Goal: Task Accomplishment & Management: Complete application form

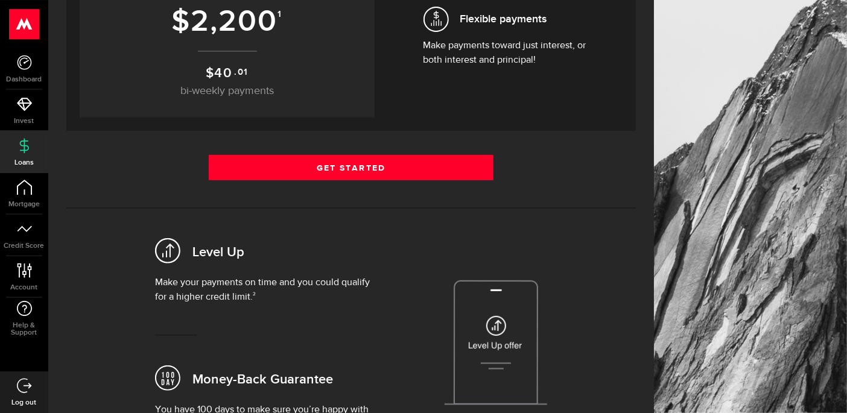
scroll to position [276, 0]
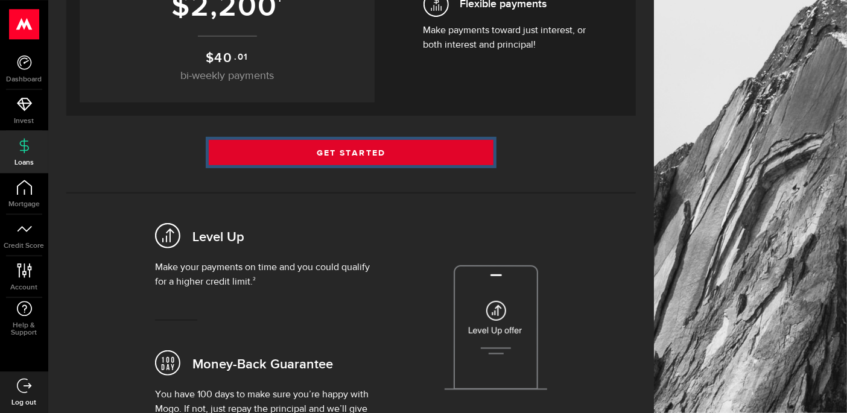
click at [428, 141] on link "Get Started" at bounding box center [351, 152] width 285 height 25
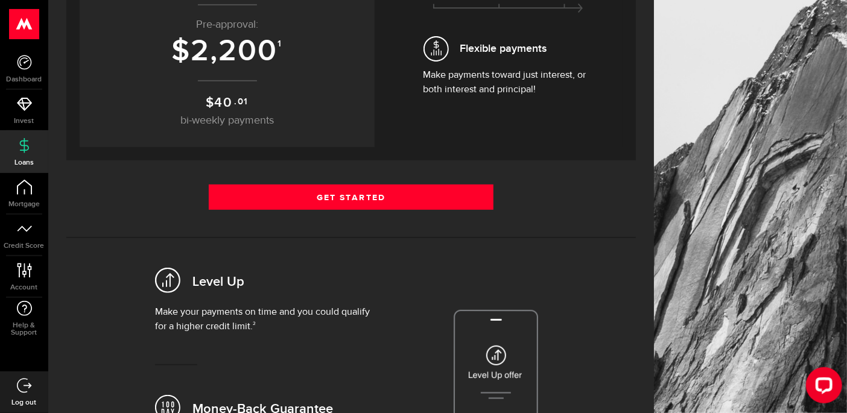
scroll to position [255, 0]
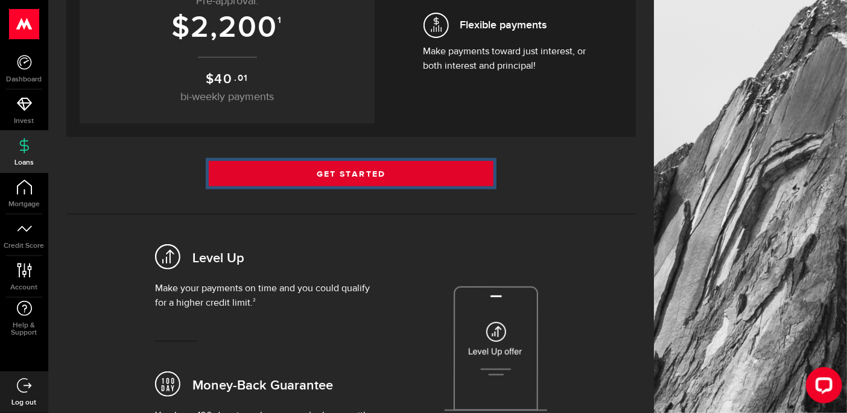
click at [403, 168] on link "Get Started" at bounding box center [351, 173] width 285 height 25
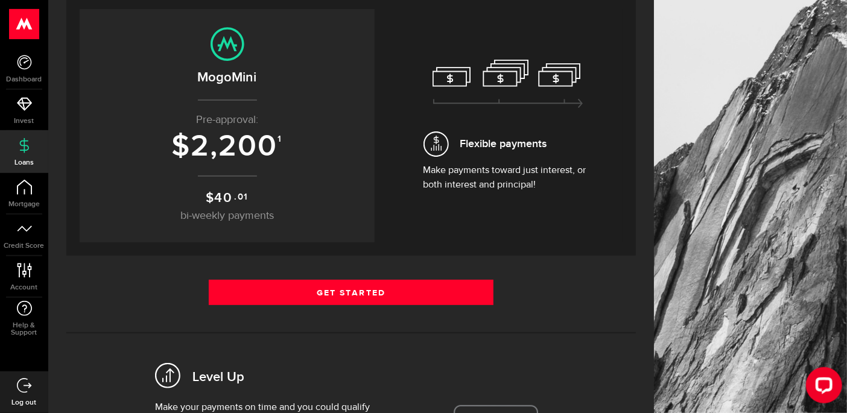
scroll to position [175, 0]
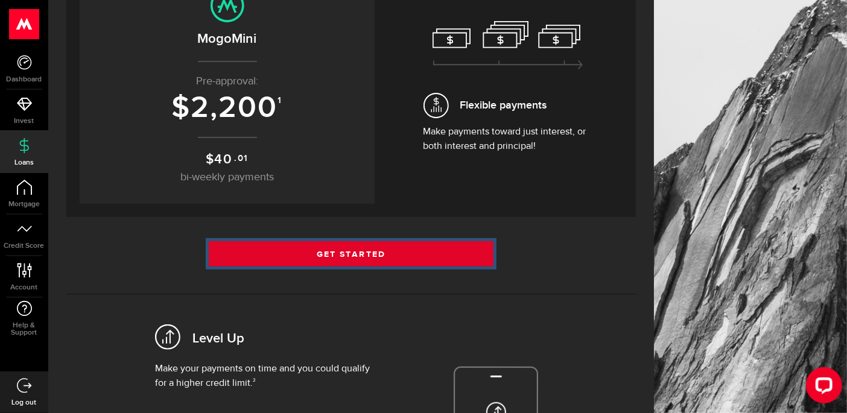
click at [337, 256] on link "Get Started" at bounding box center [351, 253] width 285 height 25
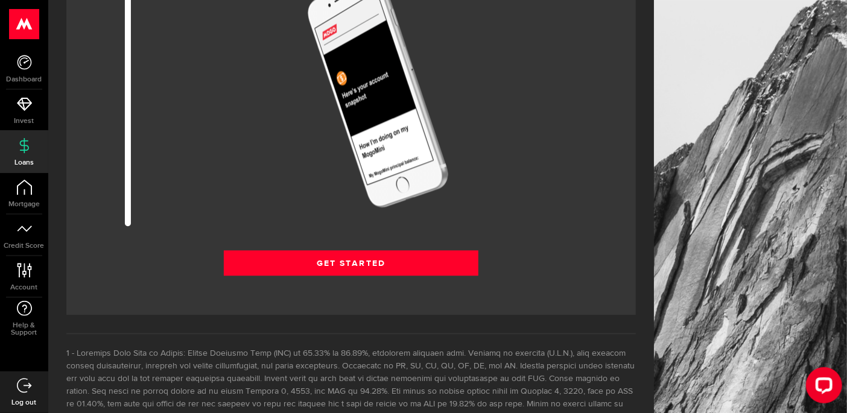
scroll to position [1583, 0]
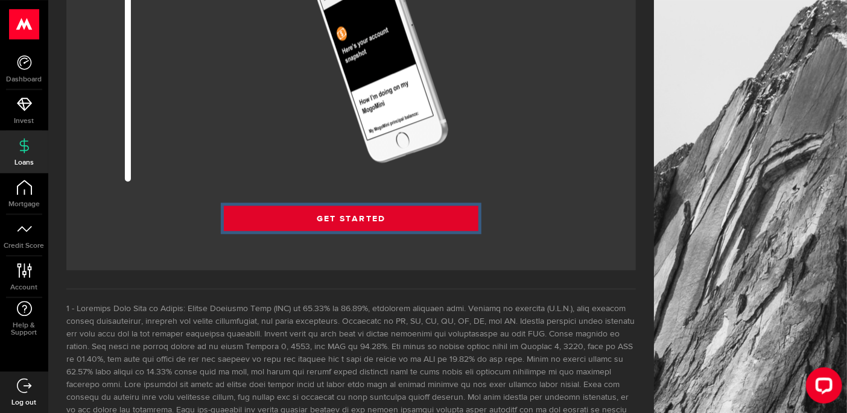
click at [382, 213] on link "Get Started" at bounding box center [351, 218] width 255 height 25
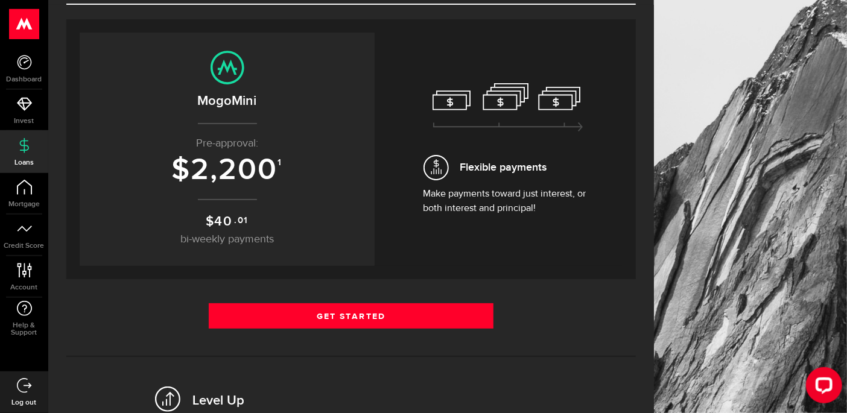
scroll to position [127, 0]
